Goal: Transaction & Acquisition: Purchase product/service

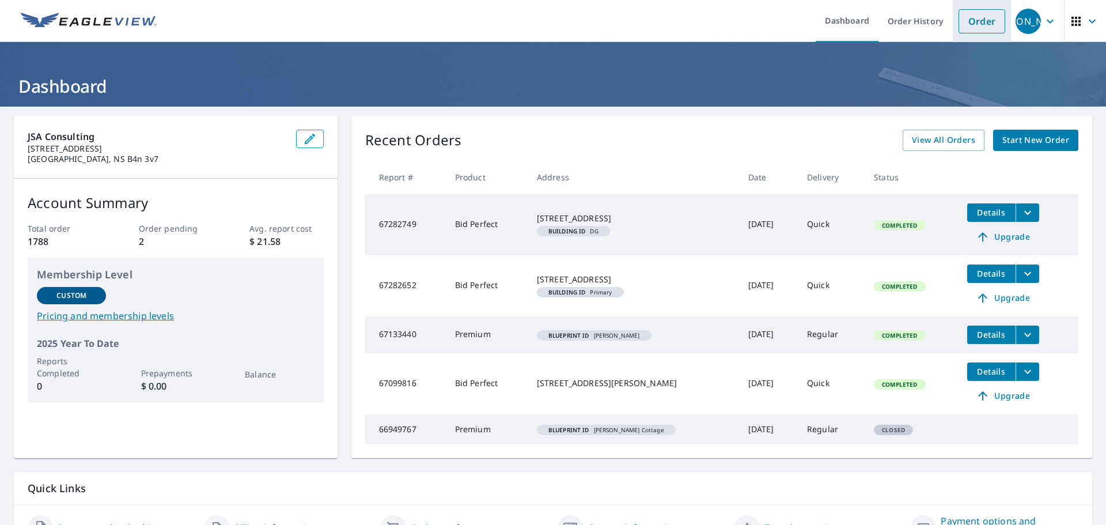
click at [963, 25] on link "Order" at bounding box center [982, 21] width 47 height 24
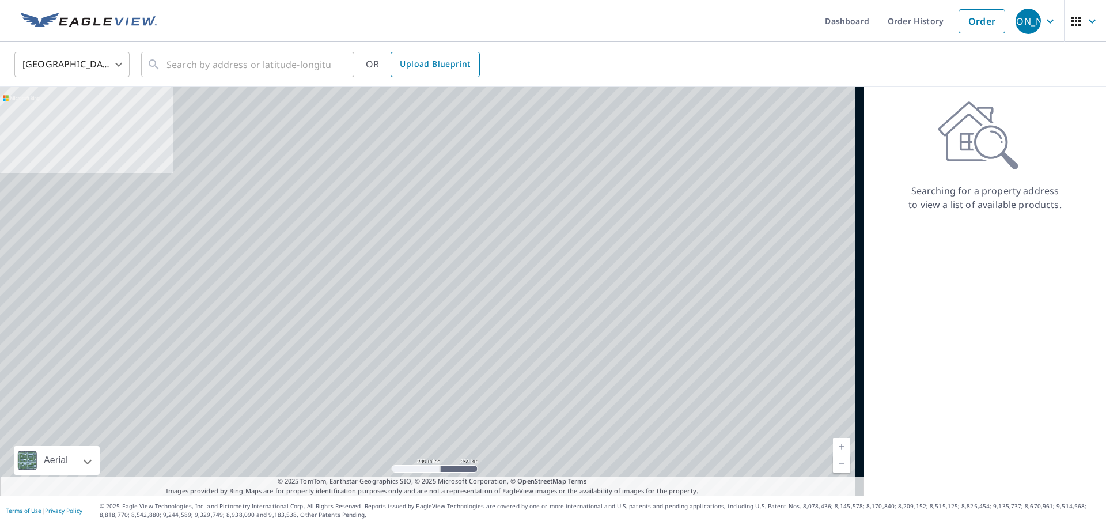
click at [452, 69] on span "Upload Blueprint" at bounding box center [435, 64] width 70 height 14
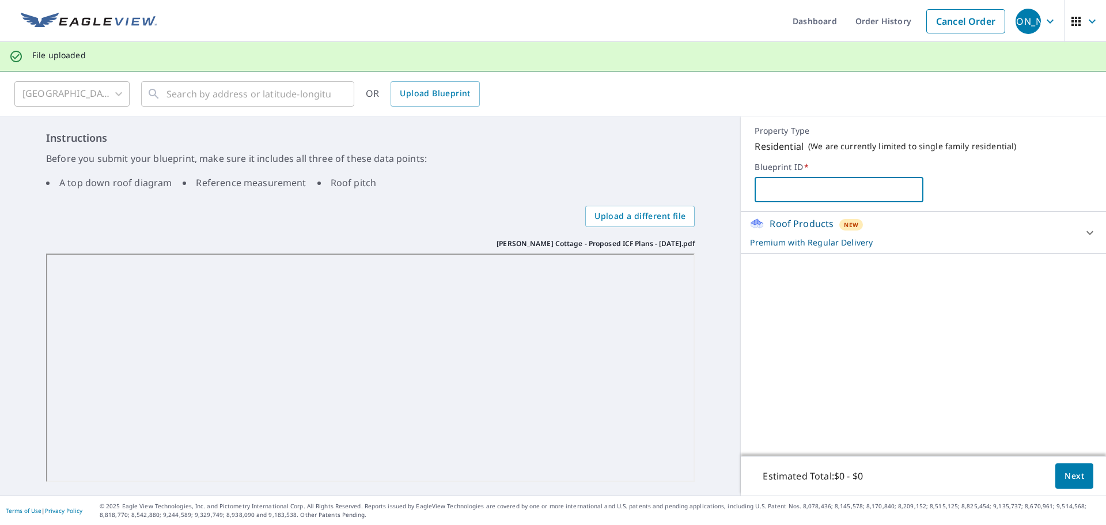
click at [823, 184] on input "text" at bounding box center [839, 189] width 169 height 32
type input "[PERSON_NAME]"
click at [1083, 235] on icon at bounding box center [1090, 233] width 14 height 14
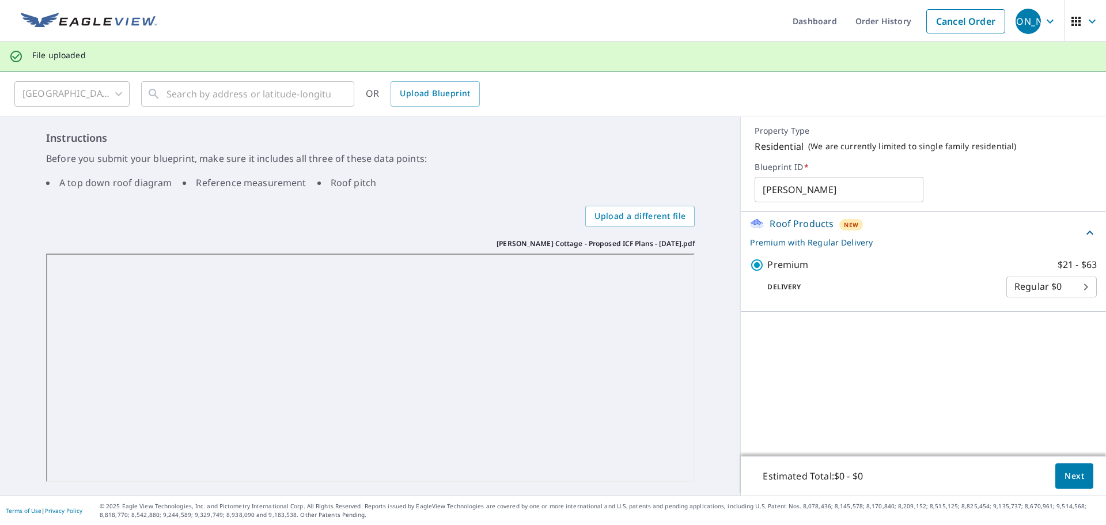
click at [1070, 476] on span "Next" at bounding box center [1075, 476] width 20 height 14
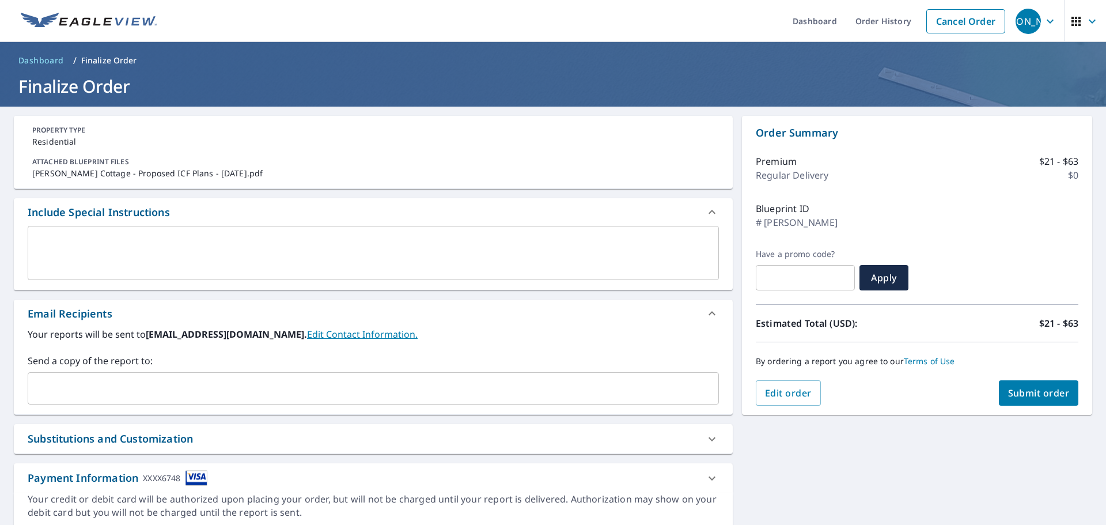
click at [93, 388] on input "text" at bounding box center [365, 388] width 664 height 22
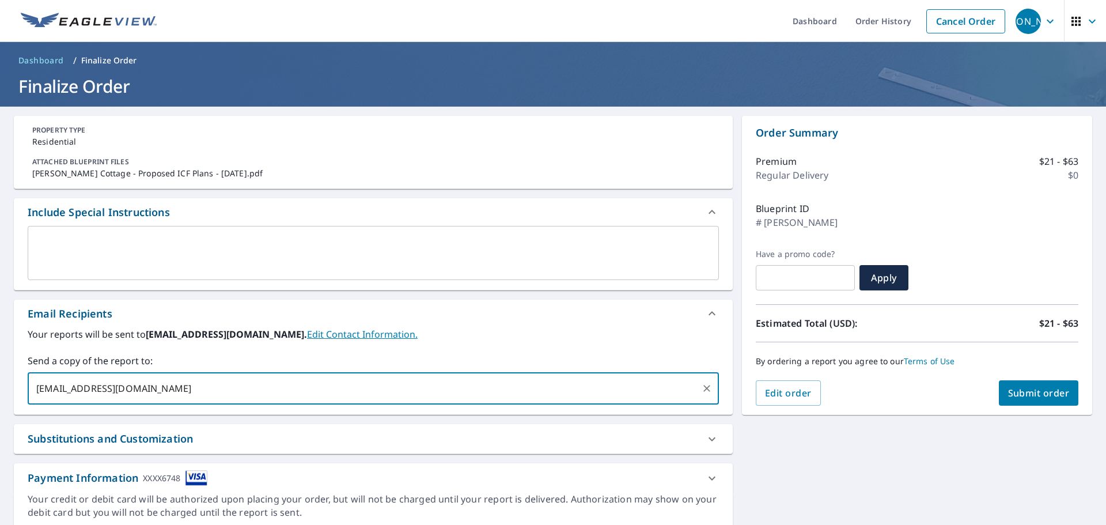
type input "[EMAIL_ADDRESS][DOMAIN_NAME]"
click at [1034, 399] on button "Submit order" at bounding box center [1039, 392] width 80 height 25
